Goal: Task Accomplishment & Management: Complete application form

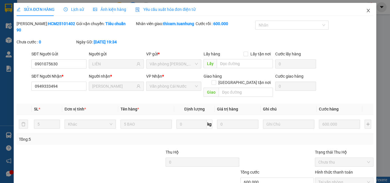
click at [366, 11] on icon "close" at bounding box center [368, 10] width 5 height 5
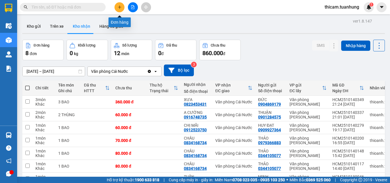
click at [120, 3] on button at bounding box center [119, 7] width 10 height 10
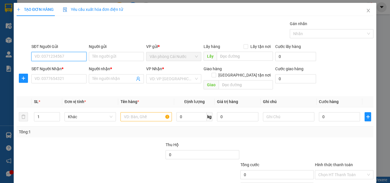
click at [70, 55] on input "SĐT Người Gửi" at bounding box center [58, 56] width 55 height 9
click at [51, 57] on input "SĐT Người Gửi" at bounding box center [58, 56] width 55 height 9
type input "0946114152"
click at [63, 67] on div "0946114152 - THƯ" at bounding box center [59, 68] width 48 height 6
type input "THƯ"
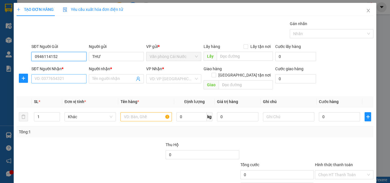
type input "0946114152"
click at [67, 76] on input "SĐT Người Nhận *" at bounding box center [58, 78] width 55 height 9
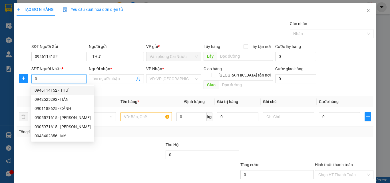
click at [55, 80] on input "0" at bounding box center [58, 78] width 55 height 9
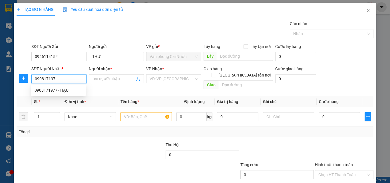
type input "0908171977"
click at [46, 91] on div "0908171977 - HẬU" at bounding box center [59, 90] width 48 height 6
type input "HẬU"
type input "0908171977"
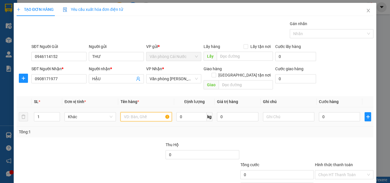
click at [146, 112] on input "text" at bounding box center [145, 116] width 51 height 9
type input "1 THÙNG"
click at [341, 114] on input "0" at bounding box center [339, 116] width 41 height 9
type input "7"
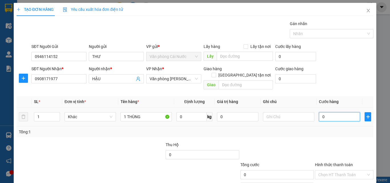
type input "7"
type input "70"
type input "70.000"
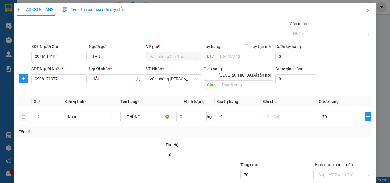
type input "70.000"
click at [329, 145] on div at bounding box center [344, 152] width 60 height 20
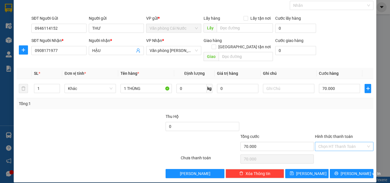
click at [330, 142] on input "Hình thức thanh toán" at bounding box center [342, 146] width 48 height 9
drag, startPoint x: 328, startPoint y: 152, endPoint x: 338, endPoint y: 158, distance: 11.7
click at [328, 152] on div "Tại văn phòng" at bounding box center [340, 151] width 51 height 6
type input "0"
click at [346, 170] on span "[PERSON_NAME] và In" at bounding box center [361, 173] width 40 height 6
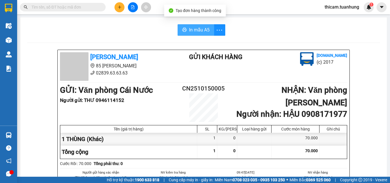
click at [198, 28] on span "In mẫu A5" at bounding box center [199, 29] width 21 height 7
